Goal: Task Accomplishment & Management: Manage account settings

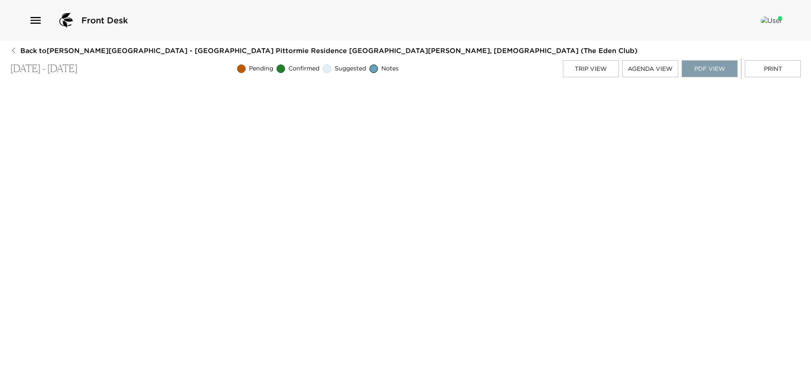
click at [711, 67] on button "PDF View" at bounding box center [710, 68] width 56 height 17
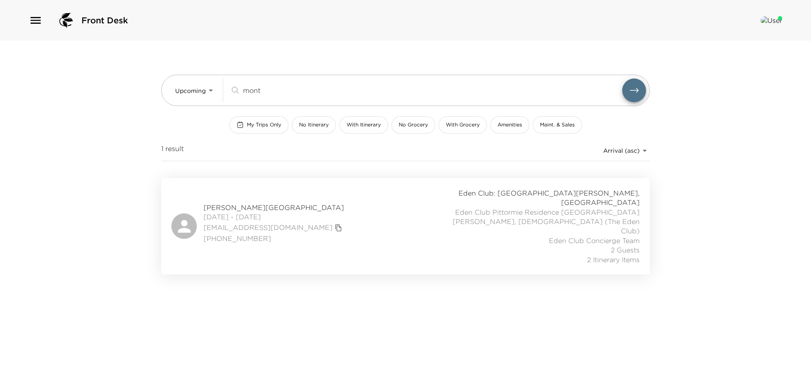
click at [264, 203] on span "Sydney Montgomery Reservation" at bounding box center [274, 207] width 141 height 9
click at [277, 192] on div "Sydney Montgomery Reservation 09/02/2025 - 09/07/2025 sydneymontgomery10@gmail.…" at bounding box center [405, 226] width 468 height 76
click at [543, 207] on span "Eden Club Pittormie Residence 4 St. Andrews, Scotland (The Eden Club)" at bounding box center [546, 221] width 188 height 28
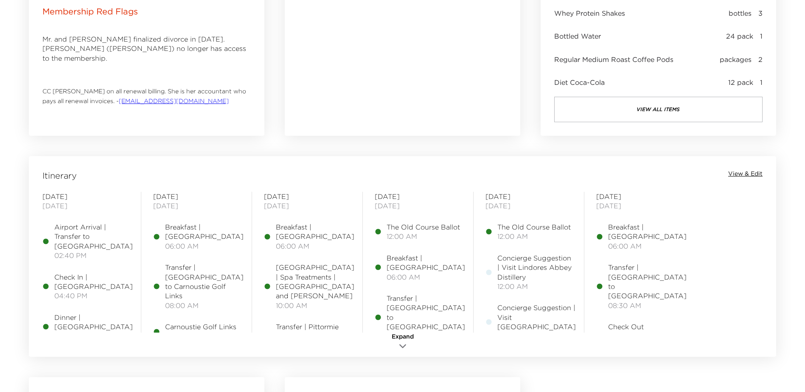
click at [751, 170] on span "View & Edit" at bounding box center [745, 174] width 34 height 8
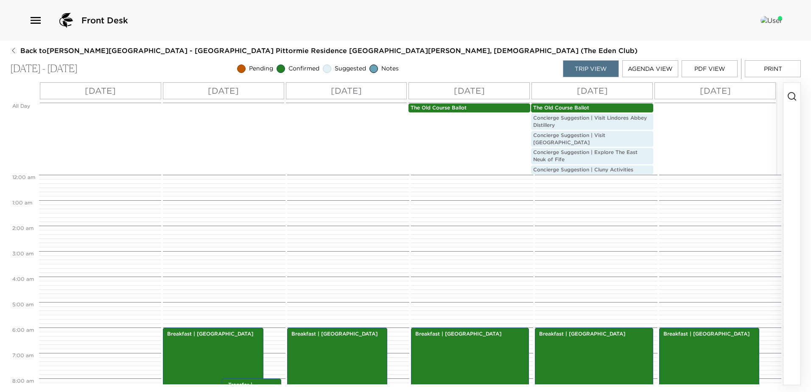
click at [792, 91] on button "button" at bounding box center [792, 234] width 17 height 302
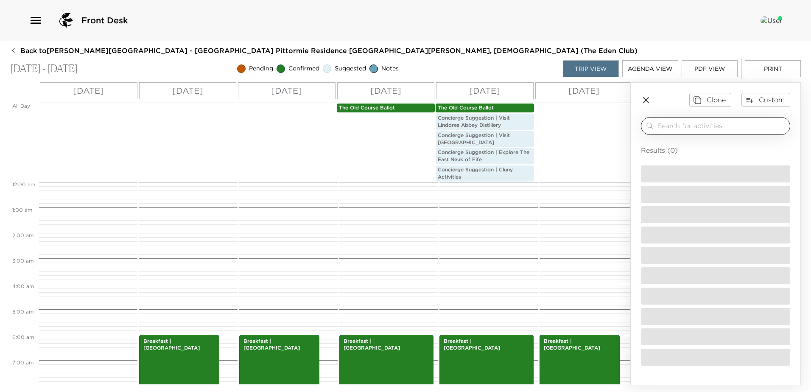
click at [766, 122] on input "search" at bounding box center [722, 126] width 129 height 10
type input "r"
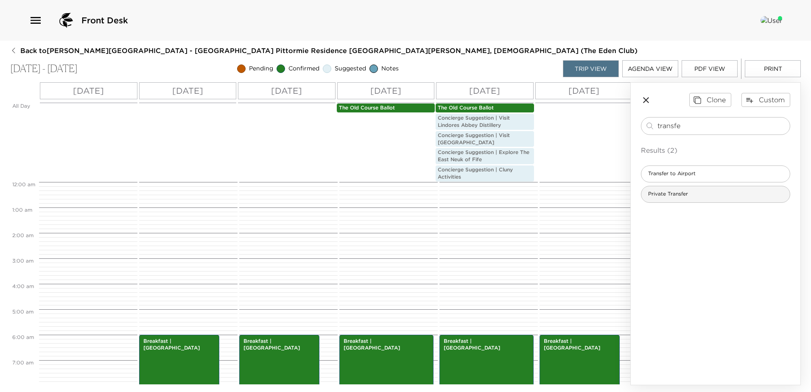
type input "transfe"
click at [690, 195] on span "Private Transfer" at bounding box center [667, 193] width 53 height 7
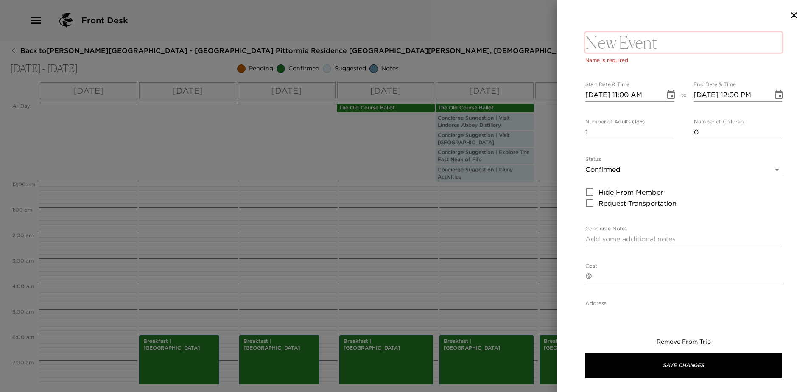
click at [636, 44] on textarea at bounding box center [683, 42] width 197 height 20
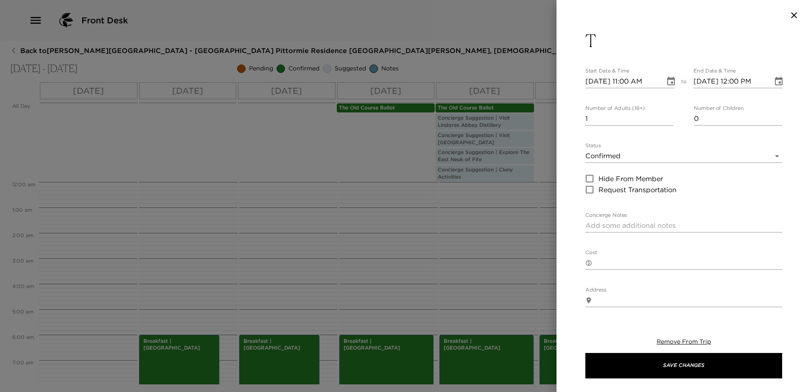
click at [627, 45] on button "T" at bounding box center [683, 41] width 197 height 20
click at [616, 38] on textarea "T" at bounding box center [683, 42] width 197 height 20
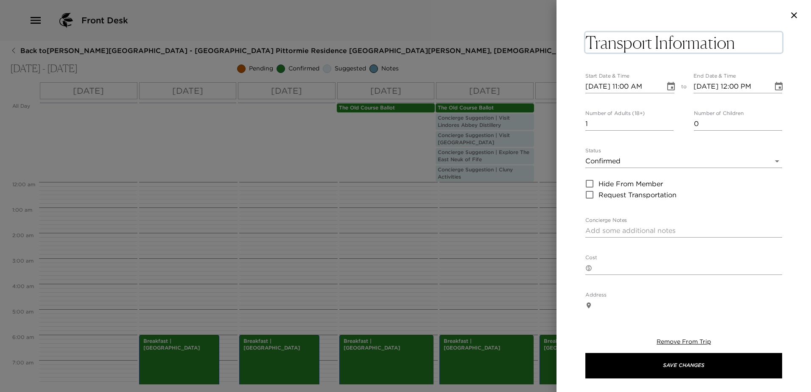
type textarea "Transport Information"
click at [648, 160] on body "Front Desk Back to Sydney Montgomery Reservation - Eden Club Pittormie Residenc…" at bounding box center [405, 196] width 811 height 392
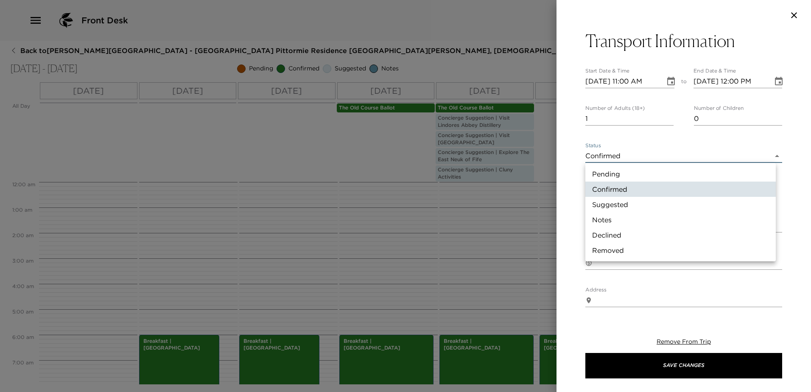
click at [628, 216] on li "Notes" at bounding box center [680, 219] width 190 height 15
type input "Concierge Note"
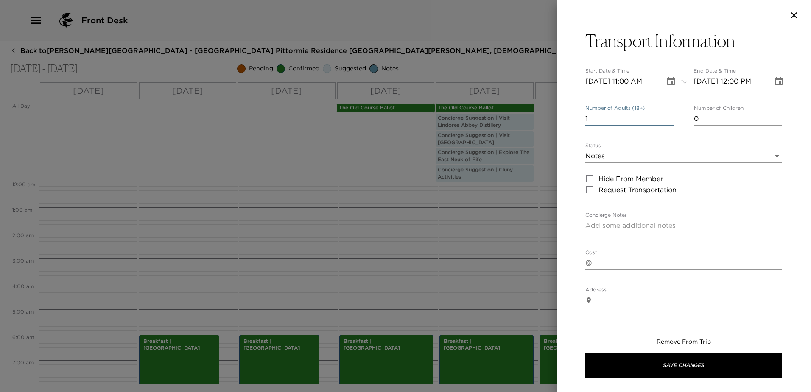
click at [643, 118] on input "1" at bounding box center [629, 119] width 88 height 14
click at [667, 119] on input "0" at bounding box center [629, 119] width 88 height 14
click at [669, 115] on input "1" at bounding box center [629, 119] width 88 height 14
click at [668, 115] on input "2" at bounding box center [629, 119] width 88 height 14
click at [668, 115] on input "3" at bounding box center [629, 119] width 88 height 14
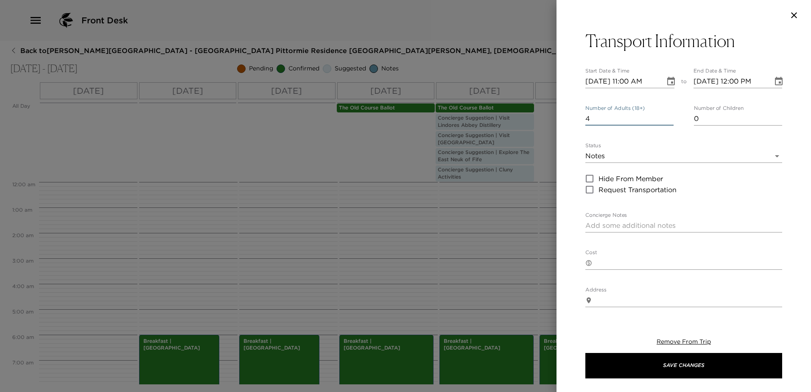
type input "4"
click at [667, 115] on input "4" at bounding box center [629, 119] width 88 height 14
click at [670, 81] on icon "Choose date, selected date is Sep 2, 2025" at bounding box center [671, 81] width 10 height 10
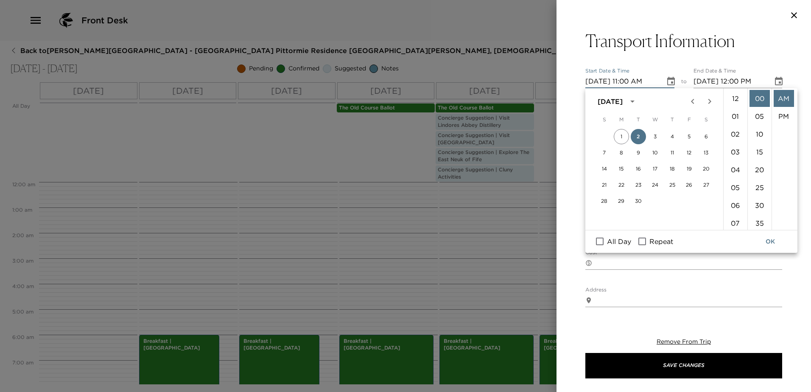
scroll to position [196, 0]
click at [705, 132] on button "6" at bounding box center [706, 136] width 15 height 15
type input "09/06/2025 11:00 AM"
type input "09/06/2025 12:00 PM"
click at [603, 241] on input "All Day" at bounding box center [600, 241] width 18 height 11
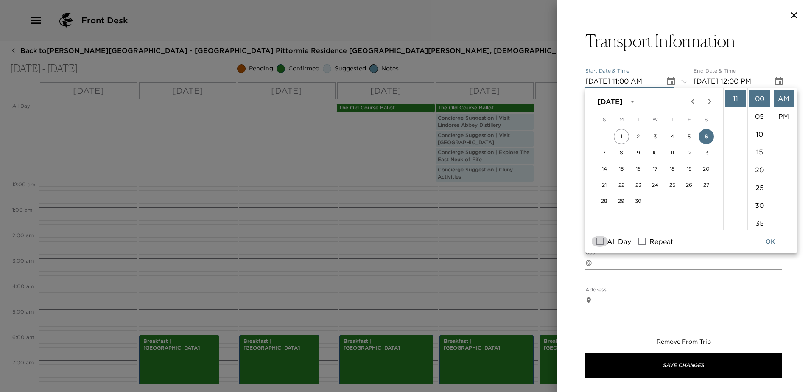
checkbox input "true"
type input "09/06/2025"
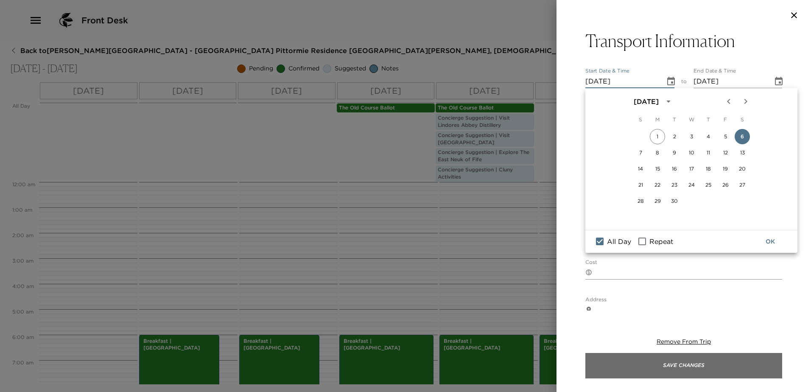
click at [722, 365] on button "Save Changes" at bounding box center [683, 365] width 197 height 25
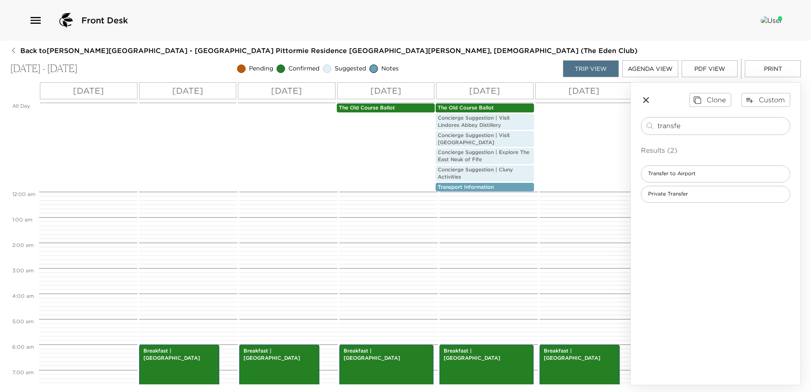
click at [512, 185] on p "Transport Information" at bounding box center [485, 187] width 94 height 7
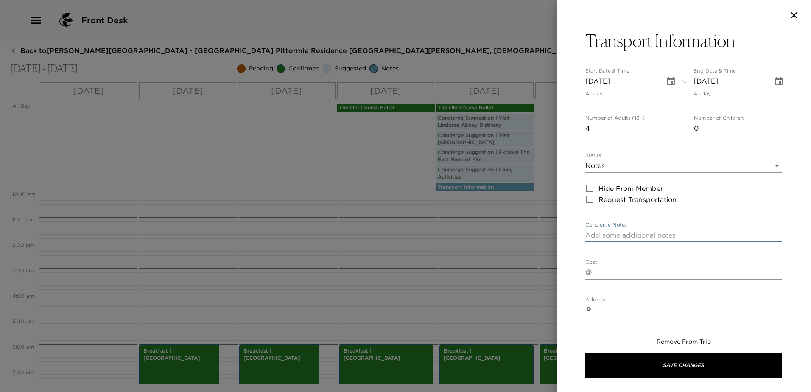
click at [632, 233] on textarea "Concierge Notes" at bounding box center [683, 235] width 197 height 10
type textarea "F"
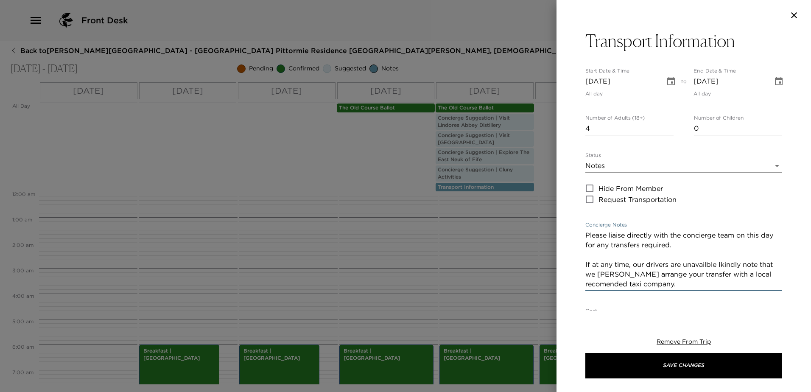
click at [605, 272] on textarea "Please liaise directly with the concierge team on this day for any transfers re…" at bounding box center [683, 259] width 197 height 59
click at [698, 249] on textarea "Please liaise directly with the concierge team on this day for any transfers re…" at bounding box center [683, 259] width 197 height 59
click at [599, 246] on textarea "Please liaise directly with the concierge team on this day for any transfers re…" at bounding box center [683, 259] width 197 height 59
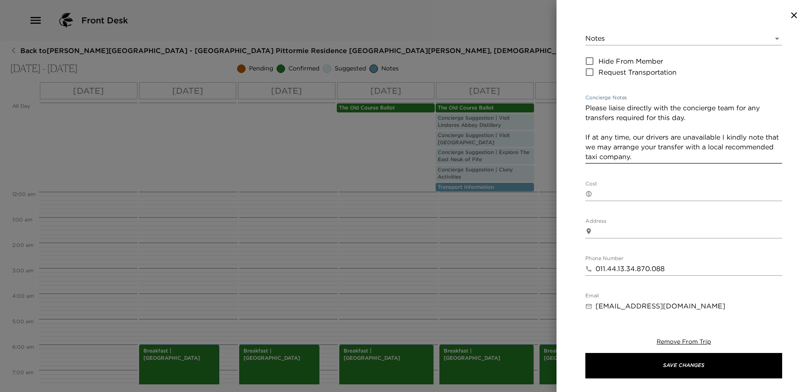
type textarea "Please liaise directly with the concierge team for any transfers required for t…"
drag, startPoint x: 672, startPoint y: 272, endPoint x: 571, endPoint y: 280, distance: 101.7
click at [567, 282] on div "Transport Information Start Date & Time 09/06/2025 All day to End Date & Time 0…" at bounding box center [684, 171] width 255 height 280
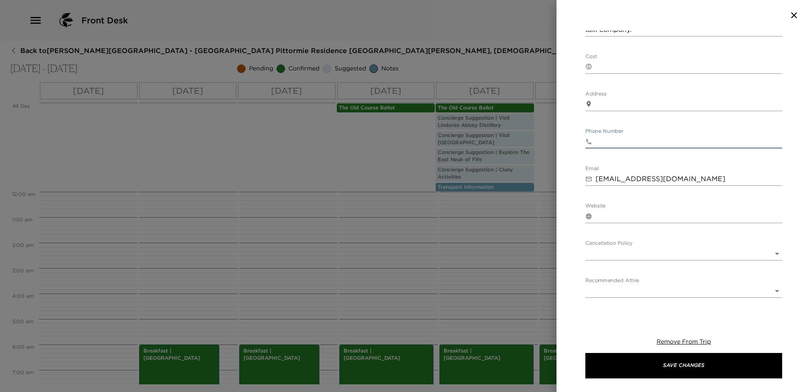
scroll to position [279, 0]
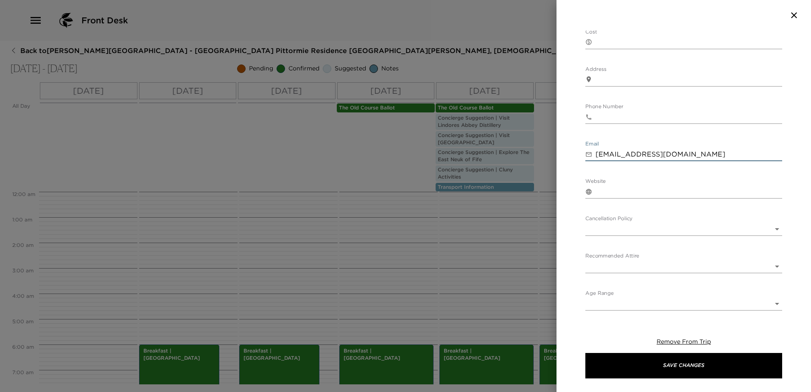
drag, startPoint x: 707, startPoint y: 157, endPoint x: 530, endPoint y: 174, distance: 177.7
click at [538, 172] on div "Transport Information Start Date & Time 09/06/2025 All day to End Date & Time 0…" at bounding box center [405, 196] width 811 height 392
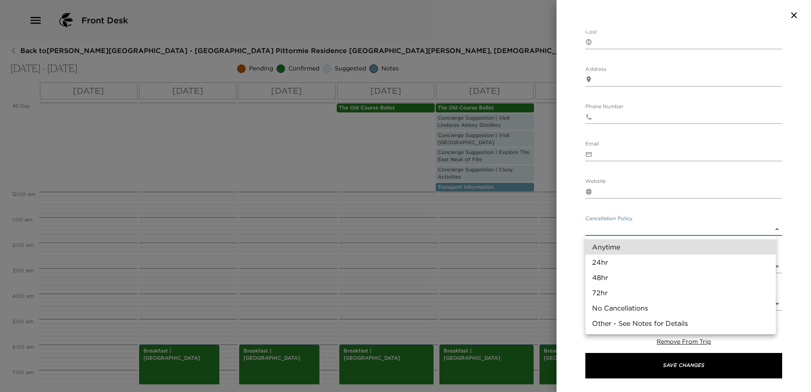
click at [642, 231] on body "Front Desk Back to Sydney Montgomery Reservation - Eden Club Pittormie Residenc…" at bounding box center [405, 196] width 811 height 392
click at [627, 318] on li "Other - See Notes for Details" at bounding box center [680, 323] width 190 height 15
type input "Other - See Notes for Details"
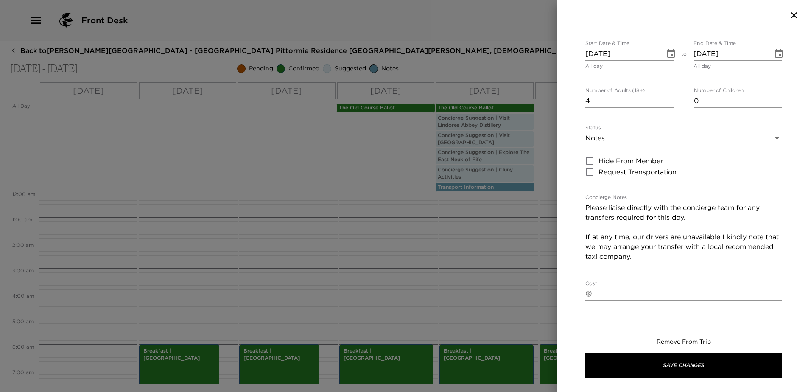
scroll to position [42, 0]
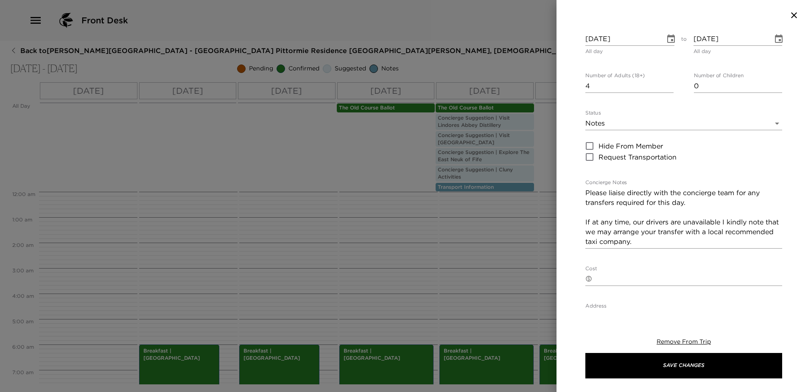
click at [694, 242] on textarea "Please liaise directly with the concierge team for any transfers required for t…" at bounding box center [683, 217] width 197 height 59
paste textarea "All pre-arranged golf and local transfers (within Fife) are subject to a cancel…"
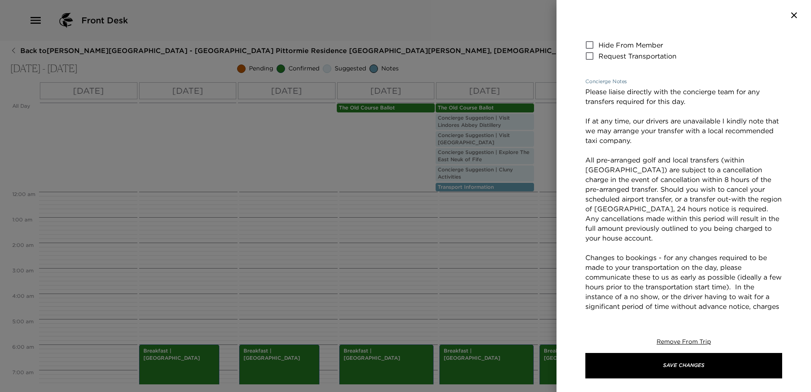
drag, startPoint x: 584, startPoint y: 159, endPoint x: 591, endPoint y: 157, distance: 6.6
click at [585, 159] on div "Transport Information Start Date & Time 09/06/2025 All day to End Date & Time 0…" at bounding box center [684, 171] width 255 height 280
click at [586, 160] on textarea "Please liaise directly with the concierge team for any transfers required for t…" at bounding box center [683, 199] width 197 height 224
click at [586, 255] on textarea "Concierge Notes" at bounding box center [683, 204] width 197 height 234
click at [664, 258] on textarea "Concierge Notes" at bounding box center [683, 204] width 197 height 234
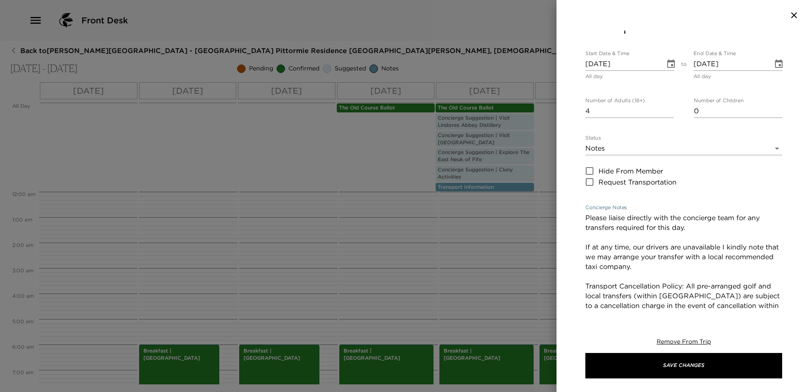
scroll to position [16, 0]
click at [704, 225] on textarea "Please liaise directly with the concierge team for any transfers required for t…" at bounding box center [683, 321] width 197 height 215
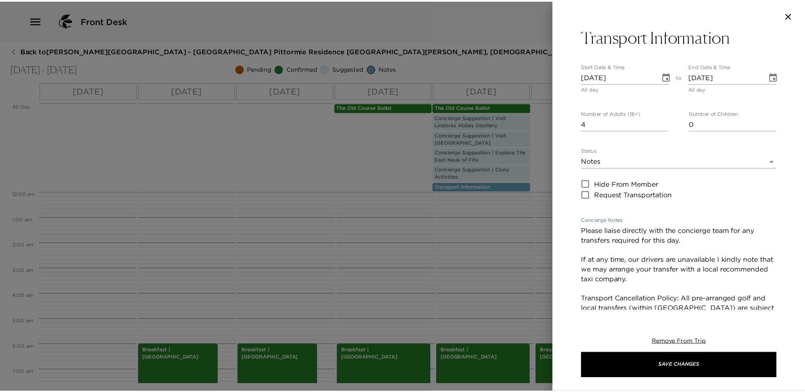
scroll to position [0, 0]
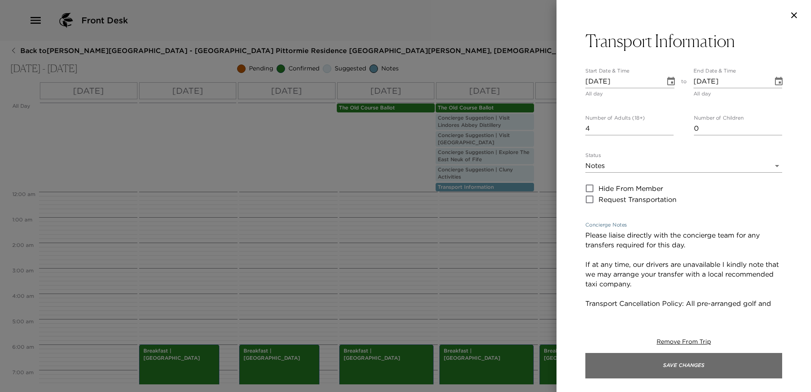
type textarea "Please liaise directly with the concierge team for any transfers required for t…"
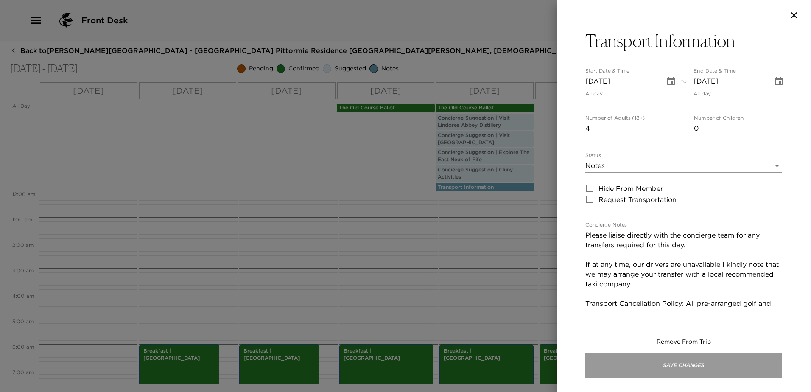
click at [684, 369] on button "Save Changes" at bounding box center [683, 365] width 197 height 25
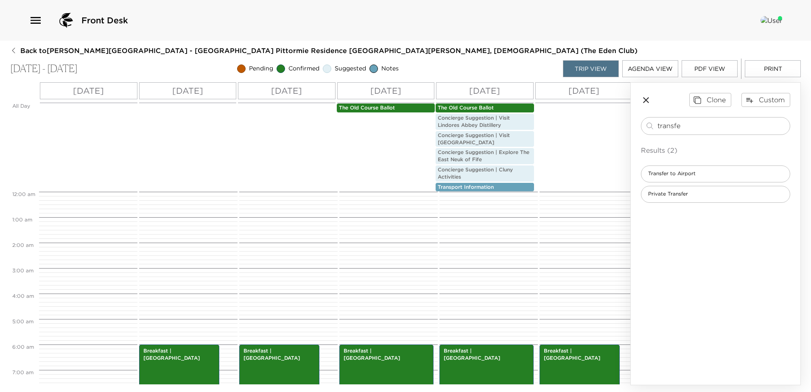
click at [713, 69] on button "PDF View" at bounding box center [710, 68] width 56 height 17
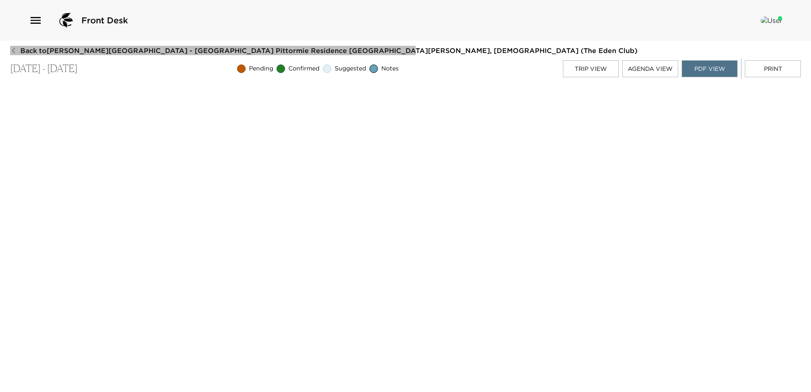
click at [11, 50] on icon "button" at bounding box center [13, 50] width 7 height 7
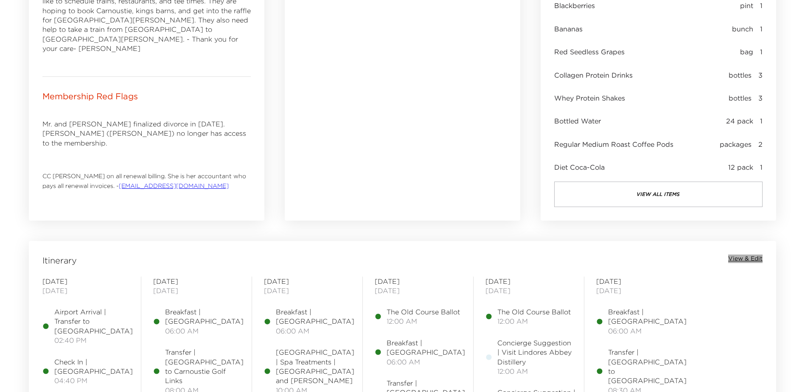
click at [745, 259] on span "View & Edit" at bounding box center [745, 259] width 34 height 8
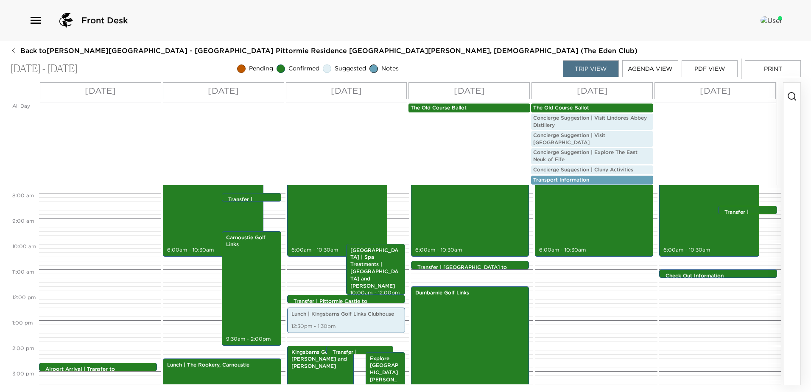
scroll to position [195, 0]
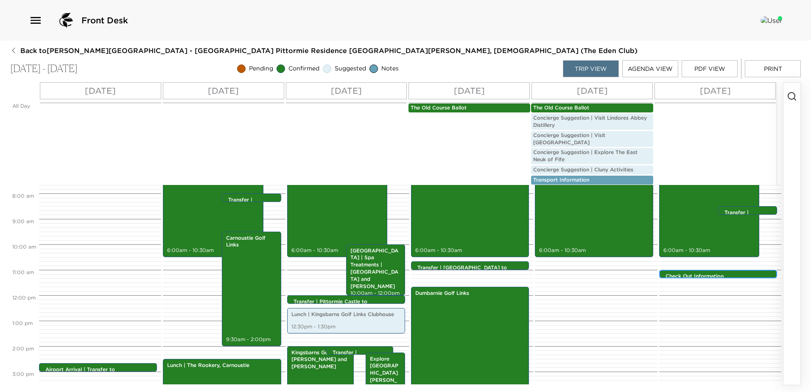
click at [719, 273] on p "Check Out Information" at bounding box center [720, 276] width 109 height 7
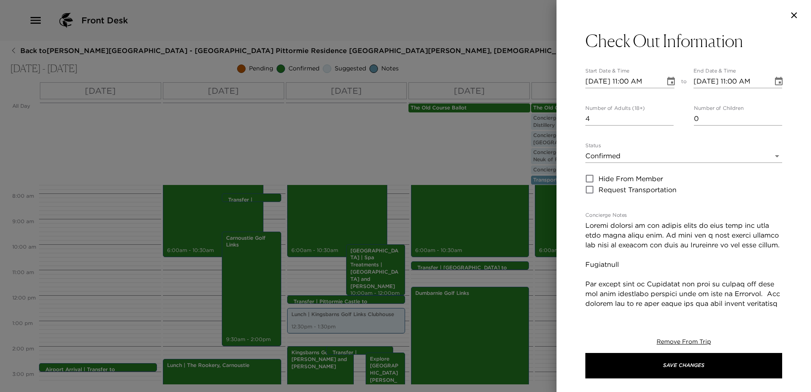
click at [597, 286] on textarea "Concierge Notes" at bounding box center [683, 372] width 197 height 302
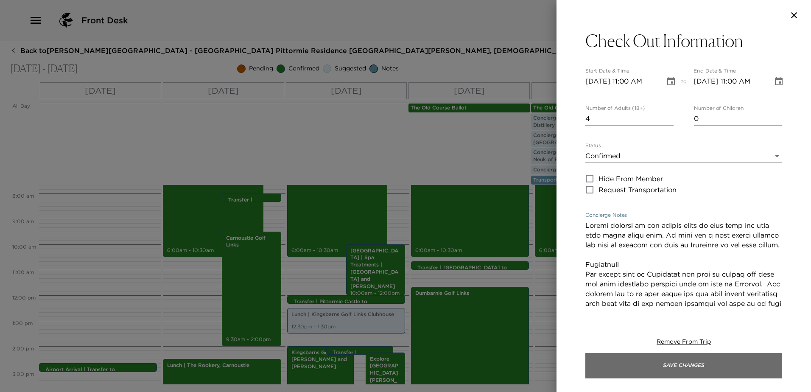
type textarea "Please proceed to the castle where we will meet you with your final house bill.…"
click at [663, 361] on button "Save Changes" at bounding box center [683, 365] width 197 height 25
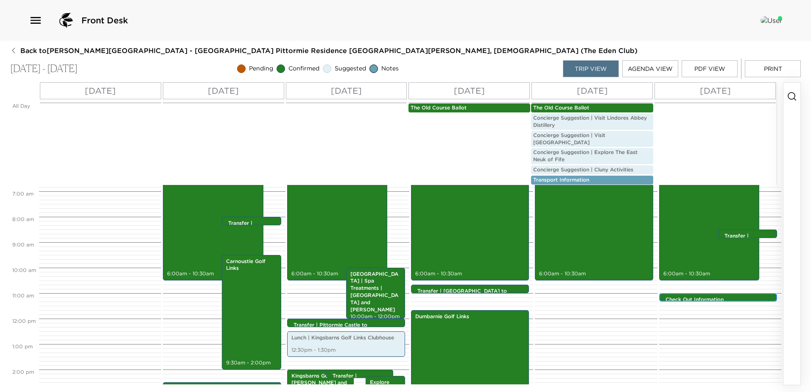
scroll to position [153, 0]
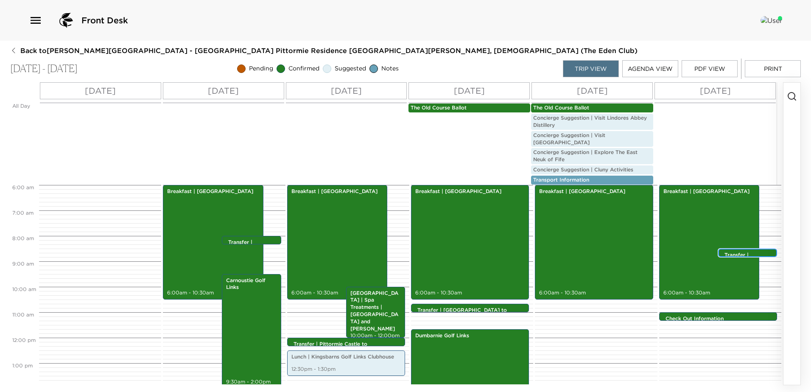
click at [743, 252] on p "Transfer | [GEOGRAPHIC_DATA] to [GEOGRAPHIC_DATA]" at bounding box center [750, 270] width 50 height 36
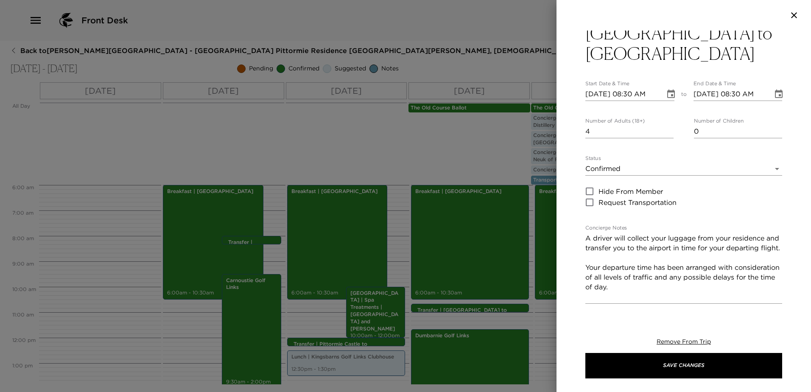
scroll to position [42, 0]
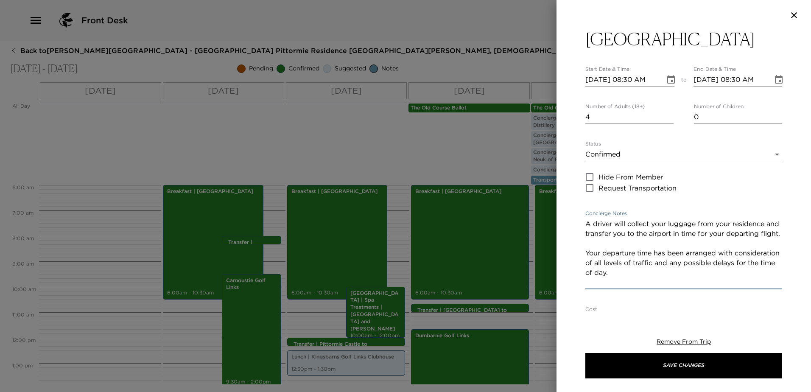
click at [586, 243] on textarea "A driver will collect your luggage from your residence and transfer you to the …" at bounding box center [683, 253] width 197 height 68
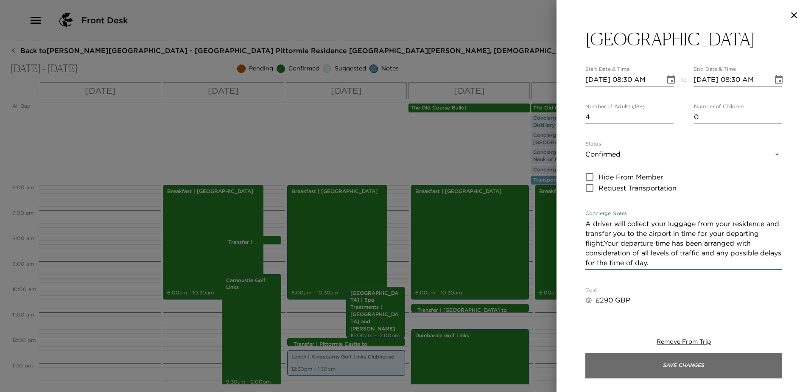
type textarea "A driver will collect your luggage from your residence and transfer you to the …"
click at [671, 361] on button "Save Changes" at bounding box center [683, 365] width 197 height 25
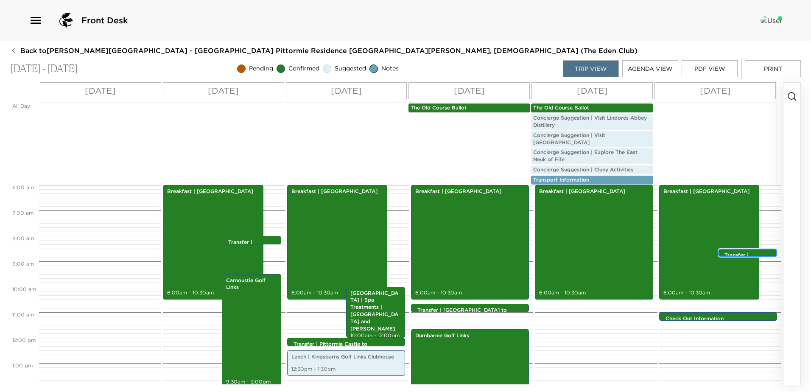
click at [748, 252] on p "Transfer | [GEOGRAPHIC_DATA] to [GEOGRAPHIC_DATA]" at bounding box center [750, 270] width 50 height 36
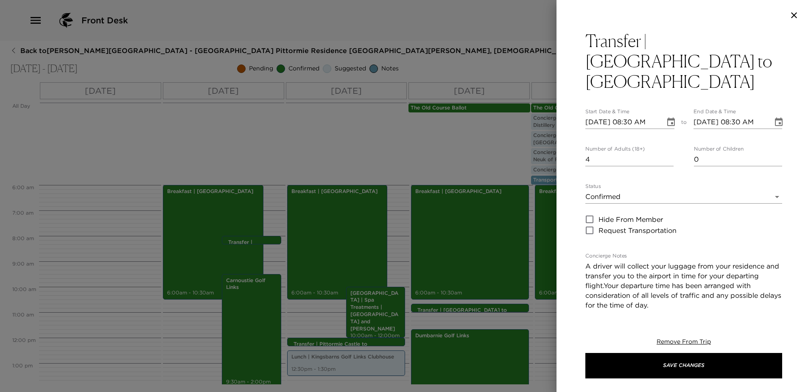
click at [640, 267] on textarea "A driver will collect your luggage from your residence and transfer you to the …" at bounding box center [683, 285] width 197 height 49
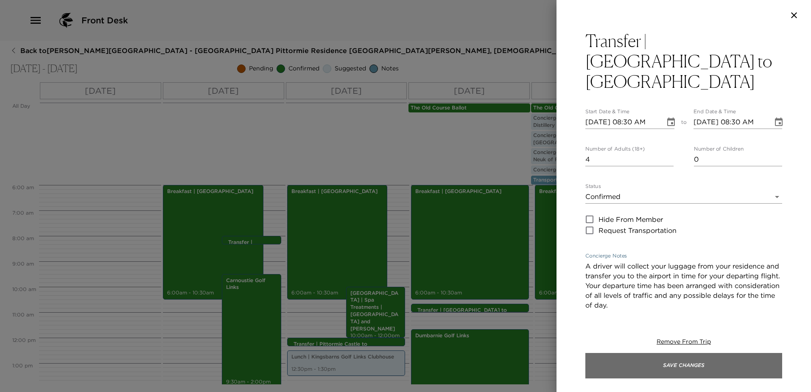
type textarea "A driver will collect your luggage from your residence and transfer you to the …"
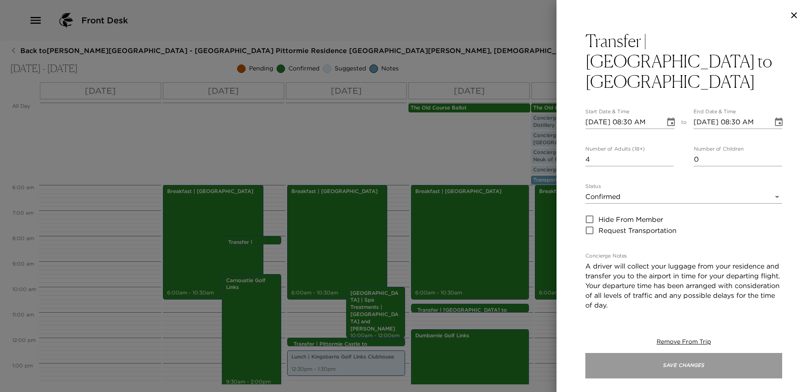
click at [716, 369] on button "Save Changes" at bounding box center [683, 365] width 197 height 25
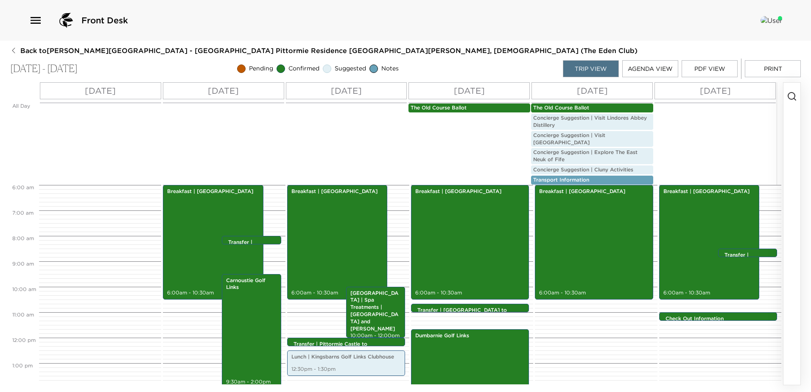
click at [709, 69] on button "PDF View" at bounding box center [710, 68] width 56 height 17
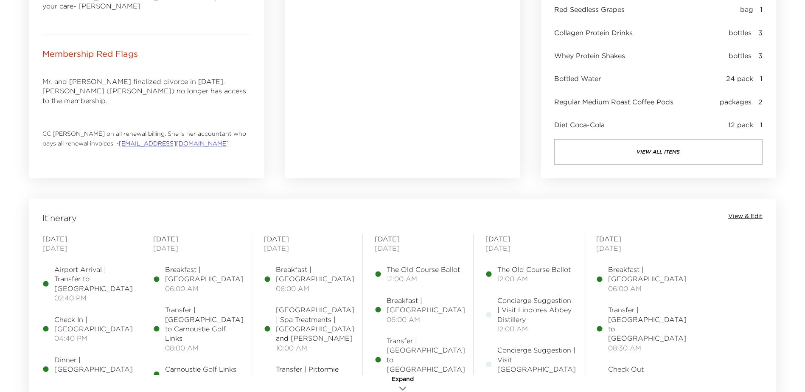
click at [739, 216] on span "View & Edit" at bounding box center [745, 216] width 34 height 8
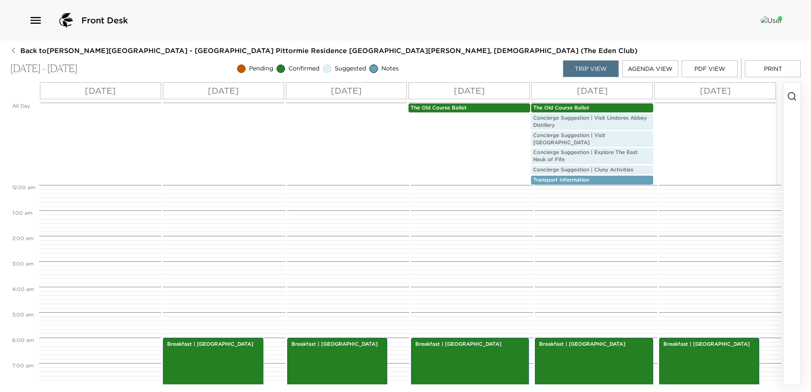
scroll to position [153, 0]
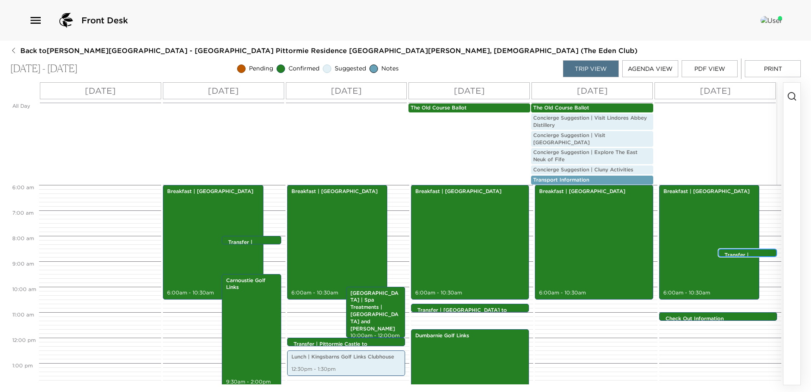
click at [749, 252] on p "Transfer | [GEOGRAPHIC_DATA] to [GEOGRAPHIC_DATA]" at bounding box center [750, 270] width 50 height 36
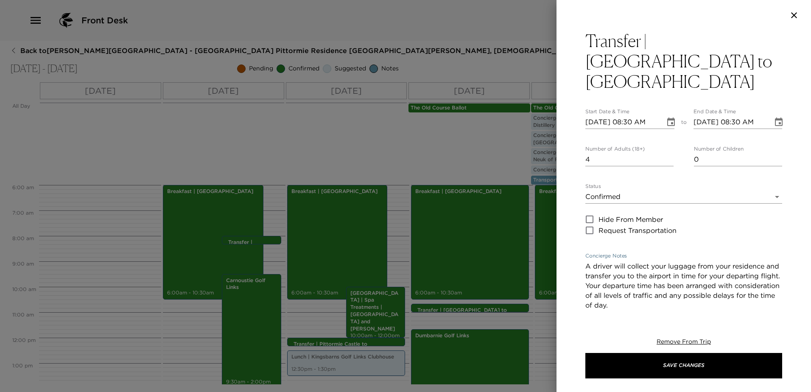
drag, startPoint x: 701, startPoint y: 286, endPoint x: 642, endPoint y: 269, distance: 61.0
click at [642, 269] on textarea "A driver will collect your luggage from your residence and transfer you to the …" at bounding box center [683, 285] width 197 height 49
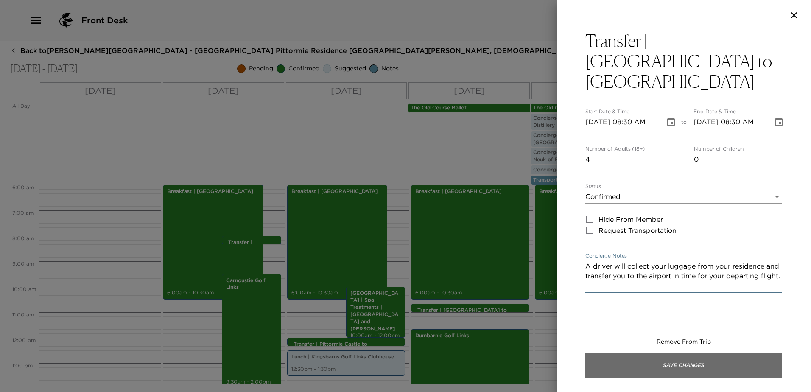
type textarea "A driver will collect your luggage from your residence and transfer you to the …"
click at [711, 364] on button "Save Changes" at bounding box center [683, 365] width 197 height 25
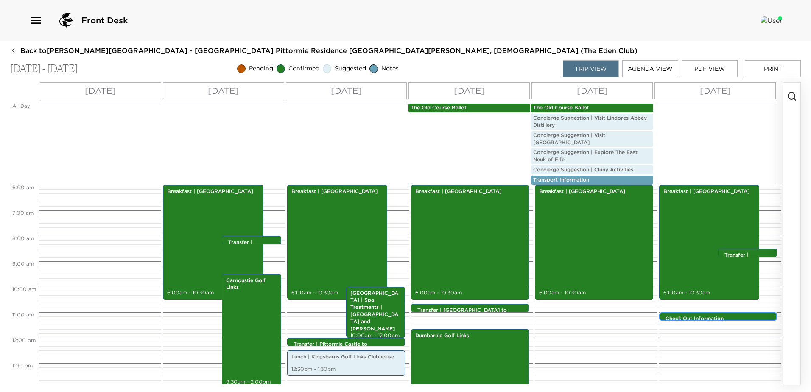
click at [701, 315] on p "Check Out Information" at bounding box center [720, 318] width 109 height 7
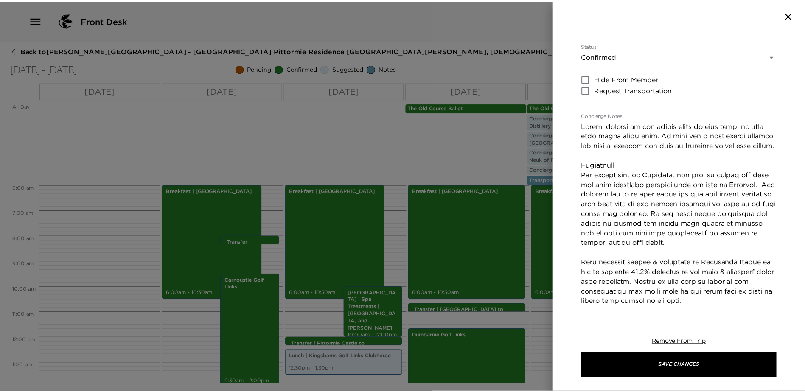
scroll to position [85, 0]
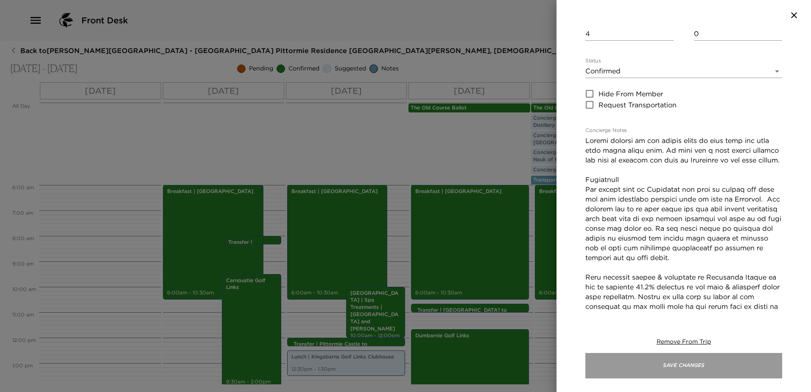
click at [684, 366] on button "Save Changes" at bounding box center [683, 365] width 197 height 25
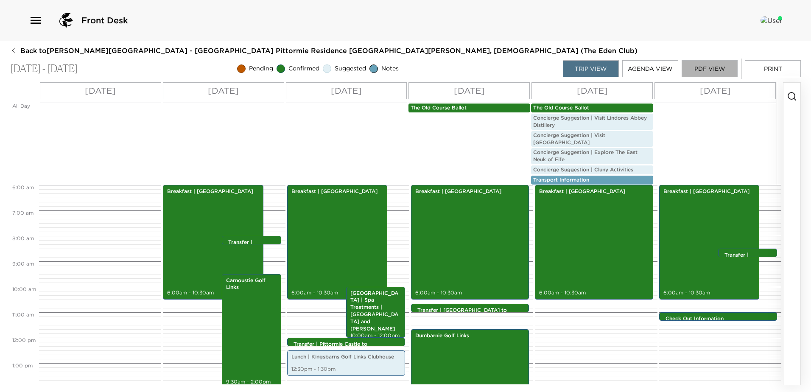
click at [695, 64] on button "PDF View" at bounding box center [710, 68] width 56 height 17
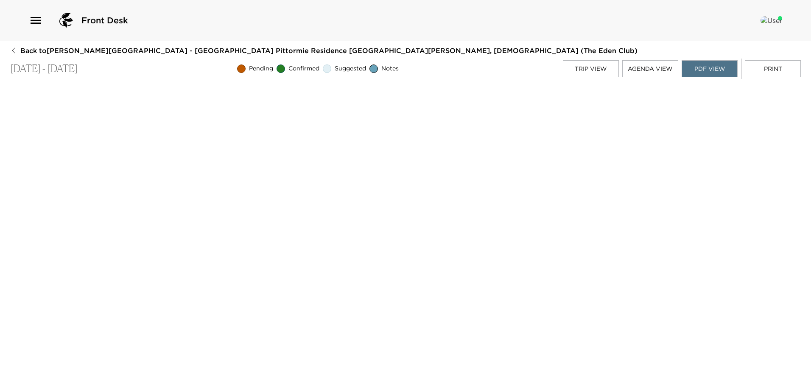
click at [17, 51] on button "Back to [PERSON_NAME][GEOGRAPHIC_DATA] - [GEOGRAPHIC_DATA] [GEOGRAPHIC_DATA] [G…" at bounding box center [323, 50] width 627 height 9
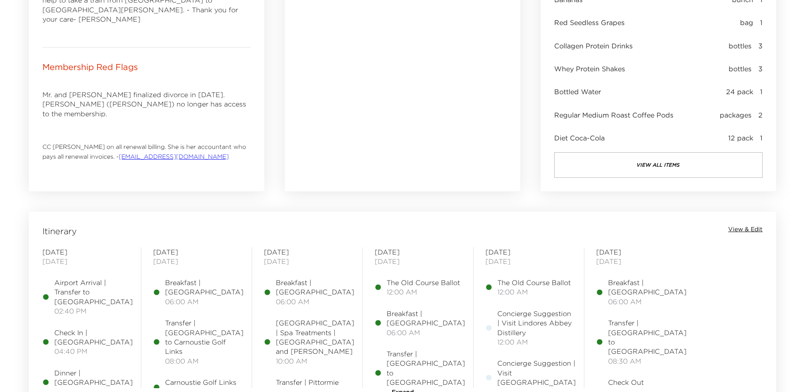
scroll to position [594, 0]
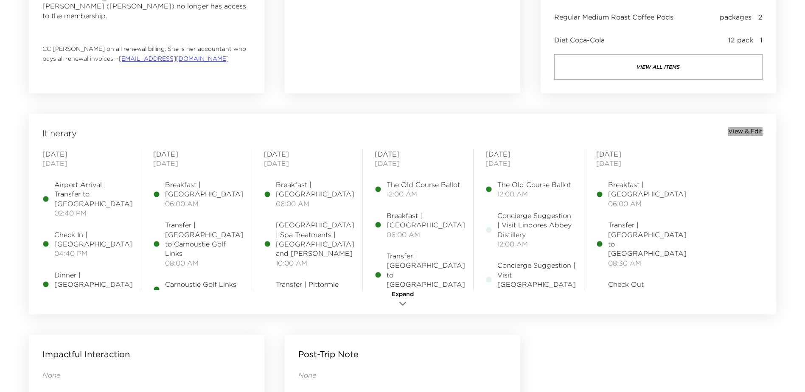
click at [744, 131] on span "View & Edit" at bounding box center [745, 131] width 34 height 8
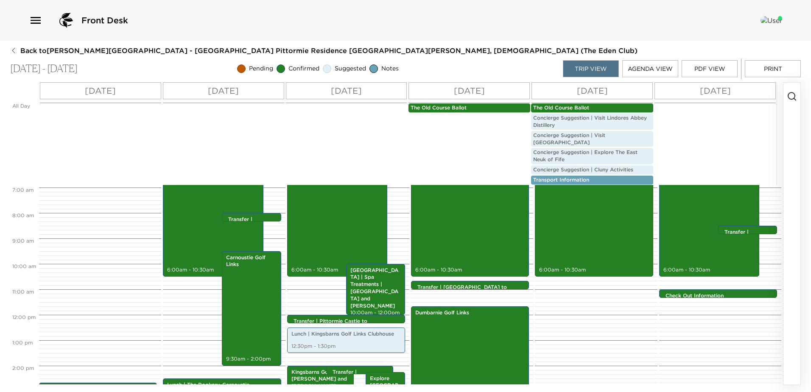
scroll to position [195, 0]
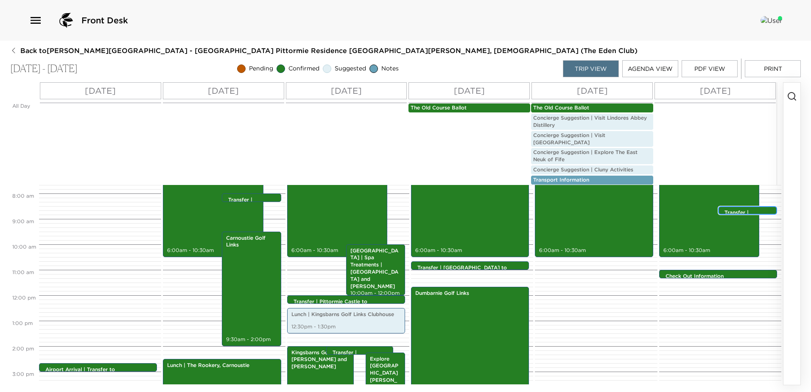
click at [748, 209] on p "Transfer | [GEOGRAPHIC_DATA] to [GEOGRAPHIC_DATA]" at bounding box center [750, 227] width 50 height 36
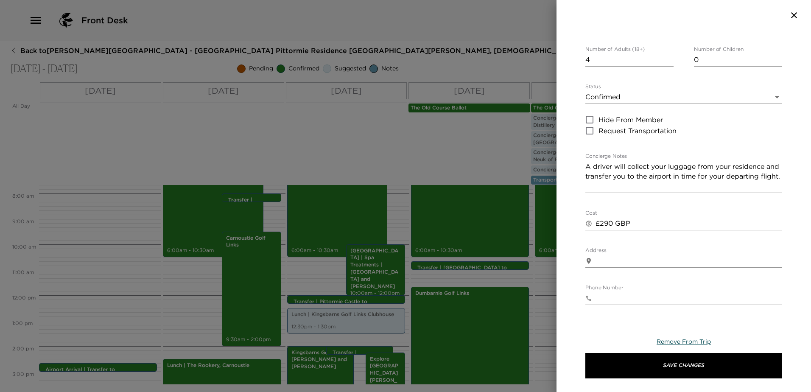
scroll to position [85, 0]
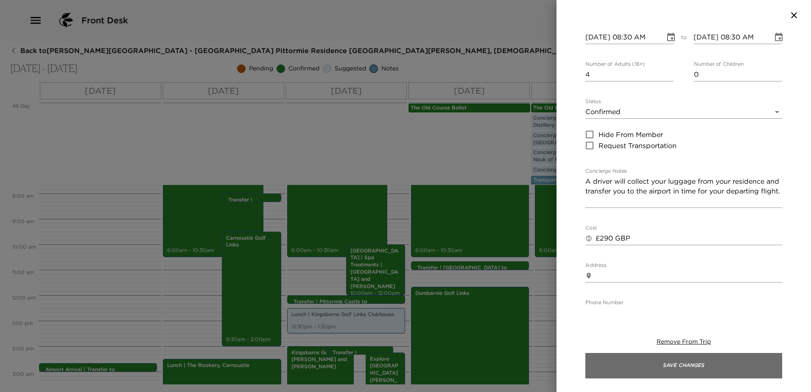
click at [706, 364] on button "Save Changes" at bounding box center [683, 365] width 197 height 25
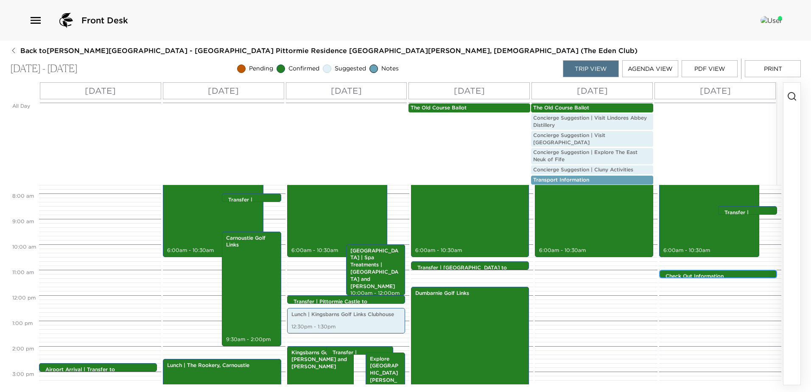
click at [704, 273] on p "Check Out Information" at bounding box center [720, 276] width 109 height 7
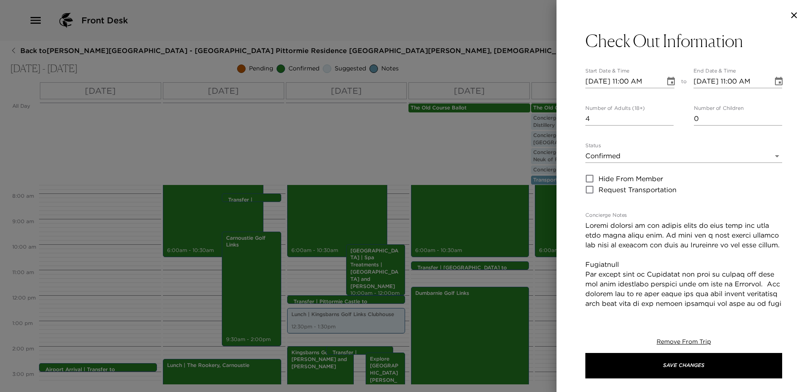
click at [587, 283] on textarea "Concierge Notes" at bounding box center [683, 367] width 197 height 293
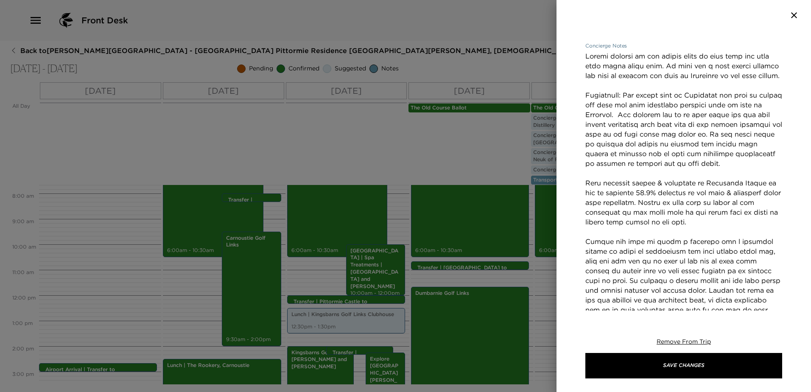
scroll to position [170, 0]
click at [586, 259] on textarea "Concierge Notes" at bounding box center [683, 197] width 197 height 293
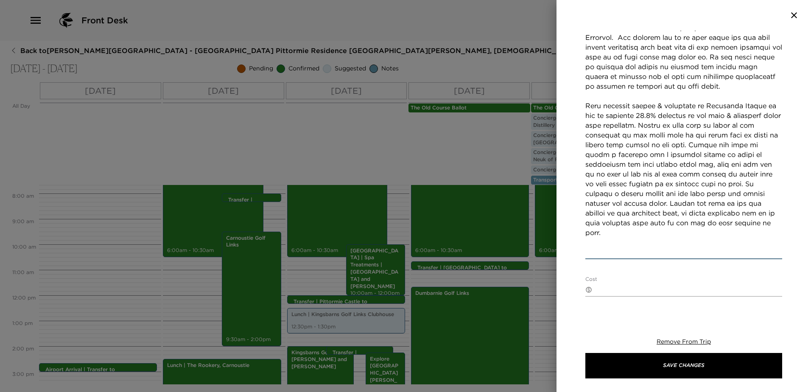
scroll to position [255, 0]
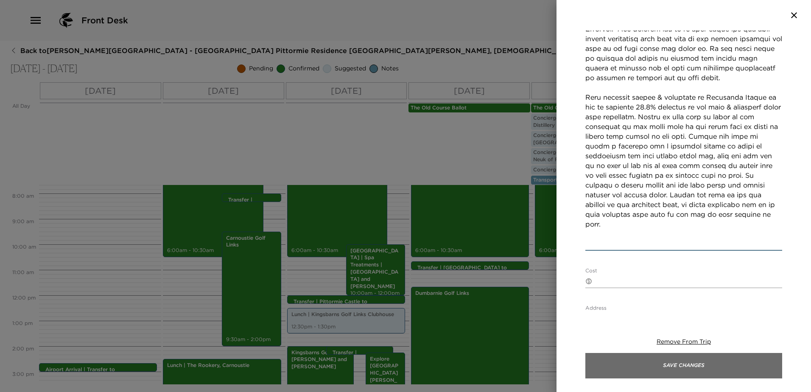
type textarea "Please proceed to the castle where we will meet you with your final house bill.…"
click at [705, 372] on button "Save Changes" at bounding box center [683, 365] width 197 height 25
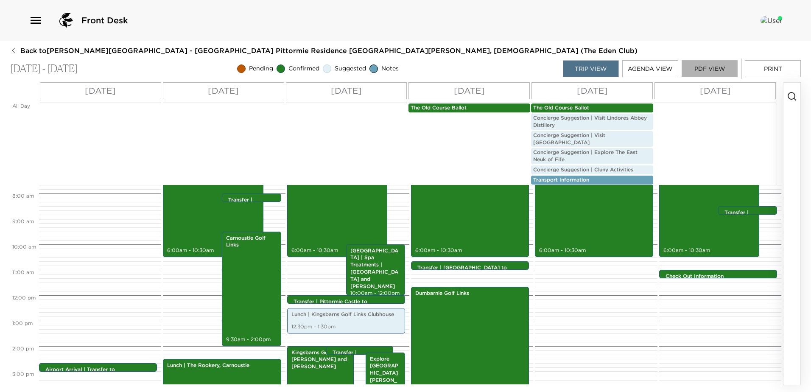
click at [719, 67] on button "PDF View" at bounding box center [710, 68] width 56 height 17
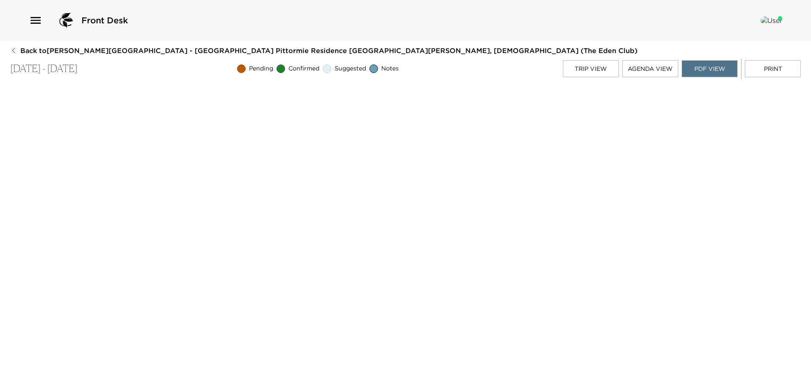
scroll to position [0, 0]
